Goal: Task Accomplishment & Management: Complete application form

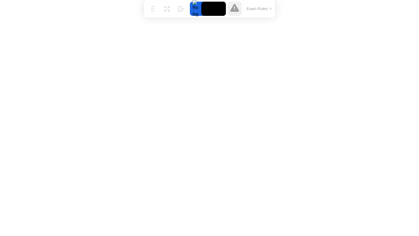
click at [264, 8] on button "Exam Rules" at bounding box center [259, 8] width 29 height 5
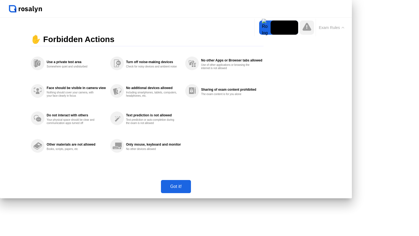
click at [191, 193] on button "Got it!" at bounding box center [176, 186] width 30 height 13
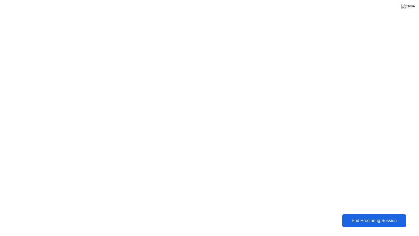
click at [369, 220] on div "End Proctoring Session" at bounding box center [374, 220] width 62 height 5
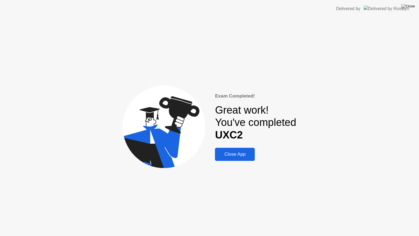
click at [241, 155] on div "Close App" at bounding box center [235, 153] width 37 height 5
